Goal: Navigation & Orientation: Find specific page/section

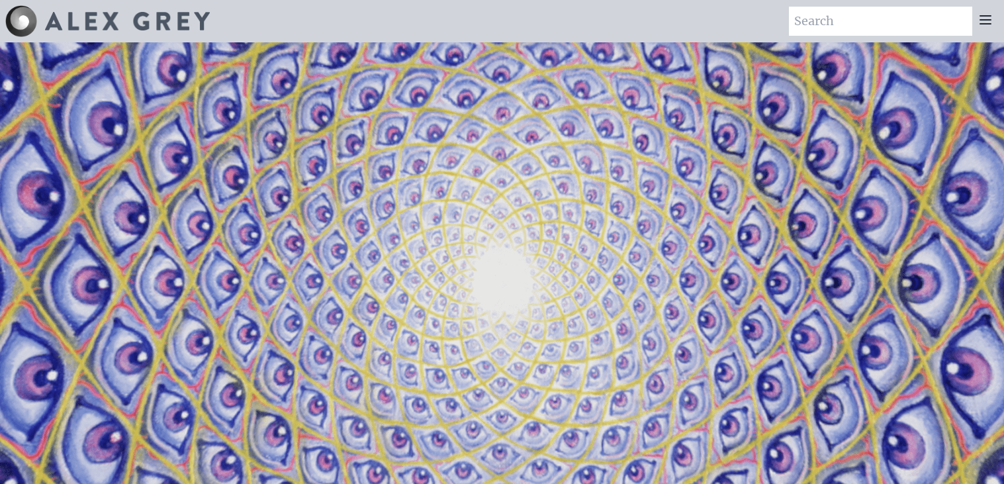
click at [981, 19] on icon at bounding box center [986, 20] width 11 height 8
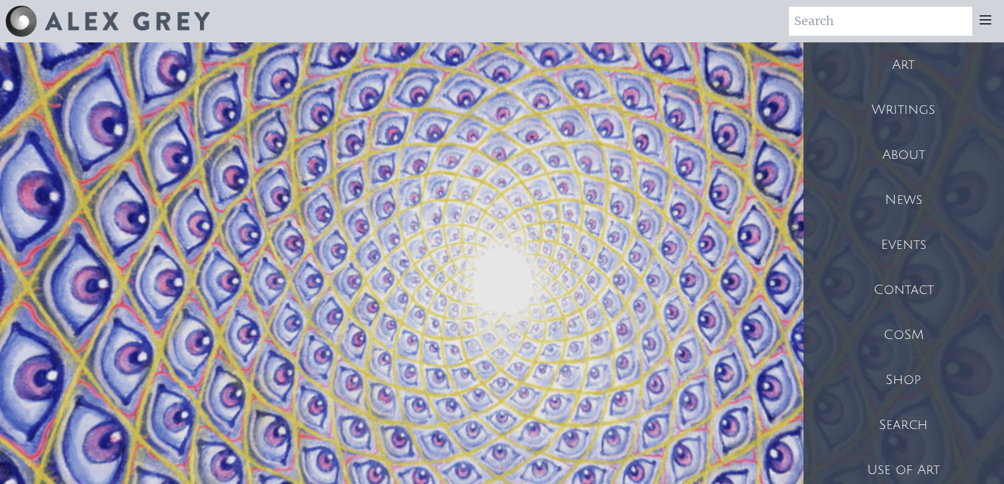
click at [885, 73] on div "Art" at bounding box center [904, 64] width 201 height 45
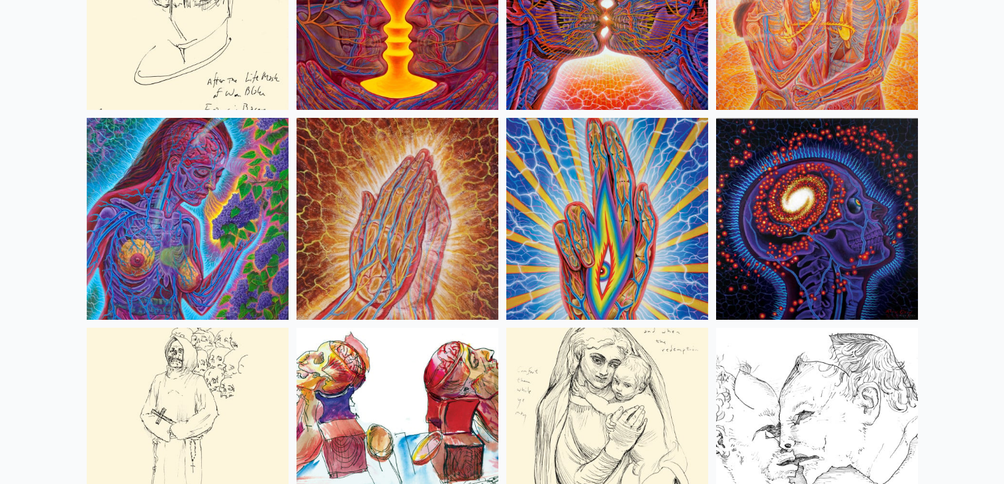
scroll to position [4897, 0]
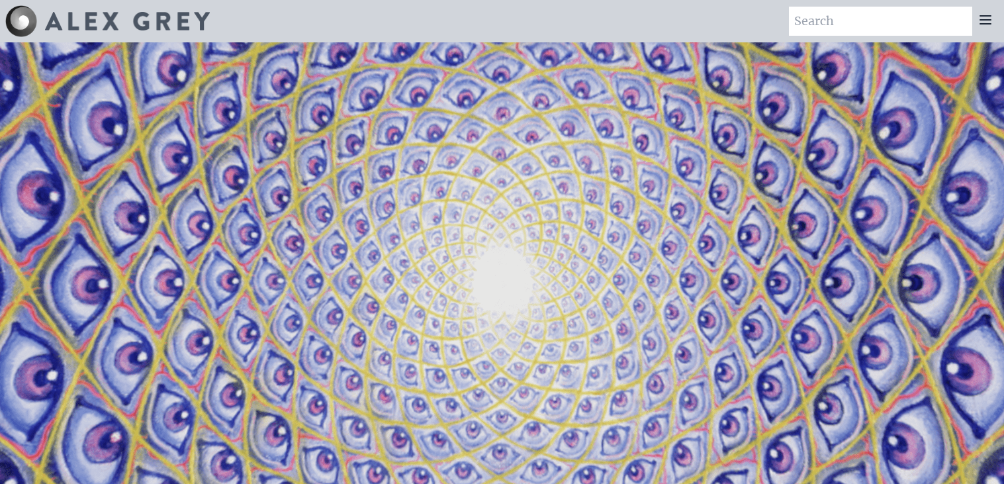
scroll to position [722, 0]
